Goal: Check status: Check status

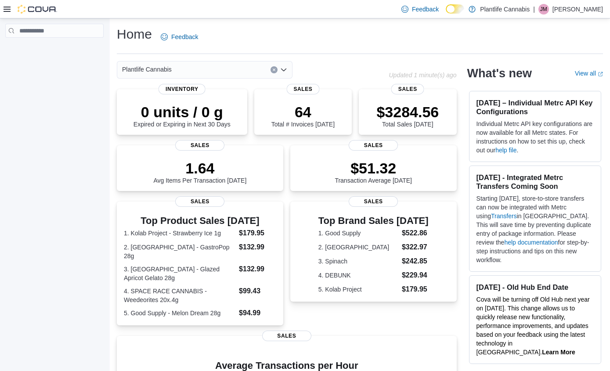
click at [10, 12] on icon at bounding box center [7, 9] width 7 height 7
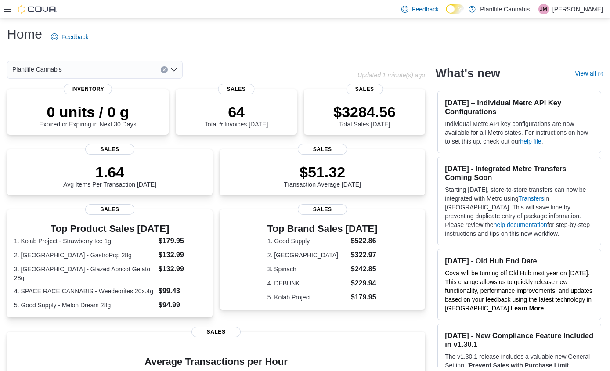
click at [4, 11] on icon at bounding box center [7, 9] width 7 height 5
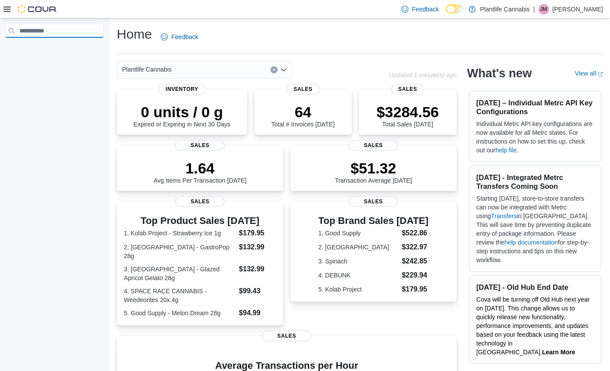
click at [36, 35] on input "search" at bounding box center [54, 31] width 98 height 14
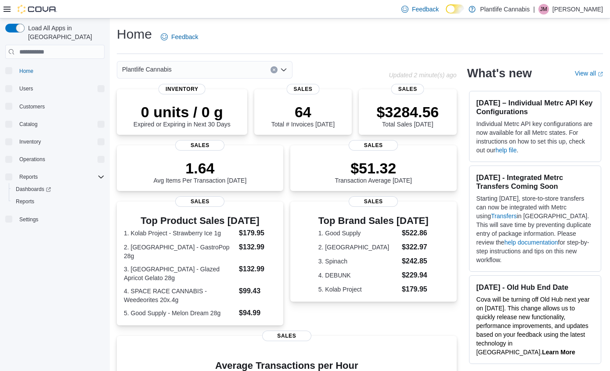
click at [39, 34] on div "Load All Apps in New Hub" at bounding box center [54, 41] width 99 height 35
click at [32, 198] on span "Reports" at bounding box center [25, 201] width 18 height 7
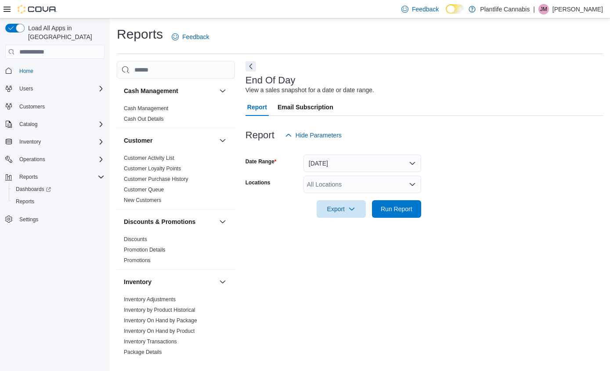
click at [359, 182] on div "All Locations" at bounding box center [363, 185] width 118 height 18
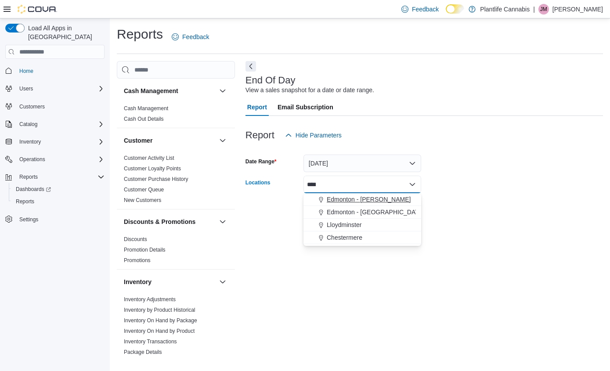
type input "****"
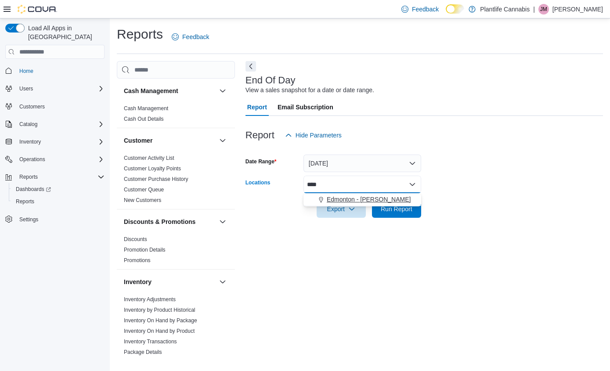
click at [374, 200] on span "Edmonton - Terra Losa" at bounding box center [369, 199] width 84 height 9
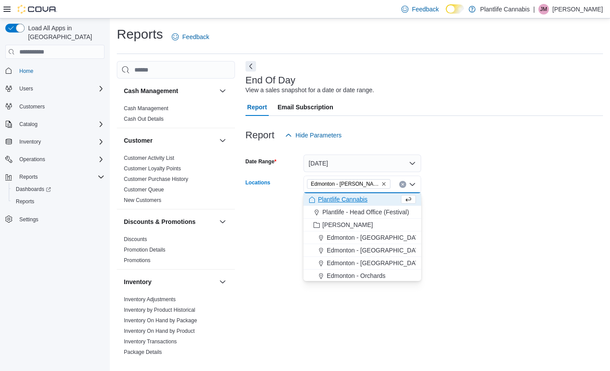
click at [504, 192] on form "Date Range Today Locations Edmonton - Terra Losa Combo box. Selected. Edmonton …" at bounding box center [425, 181] width 358 height 74
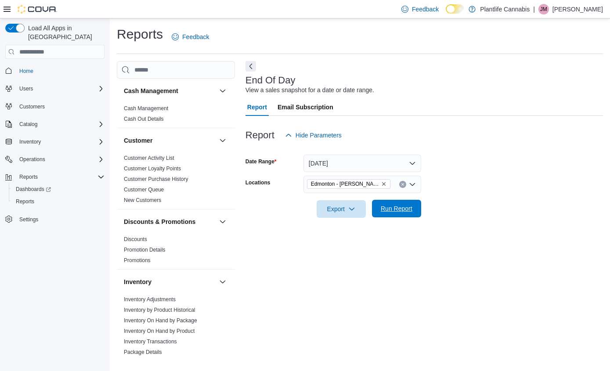
click at [407, 210] on span "Run Report" at bounding box center [397, 208] width 32 height 9
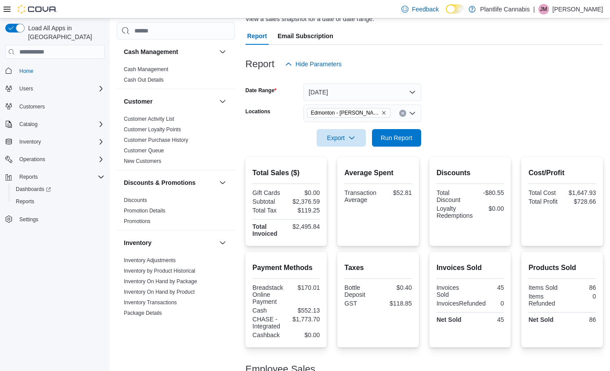
scroll to position [160, 0]
